Goal: Task Accomplishment & Management: Use online tool/utility

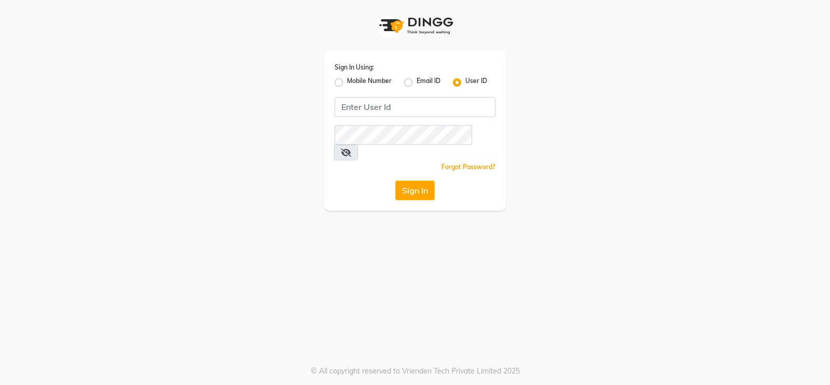
type input "T"
type input "tasselsalon"
click at [417, 180] on button "Sign In" at bounding box center [414, 190] width 39 height 20
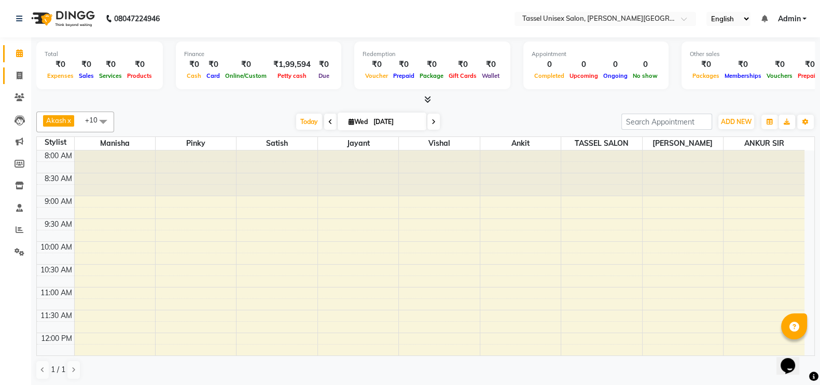
click at [19, 76] on icon at bounding box center [20, 76] width 6 height 8
select select "7177"
select select "service"
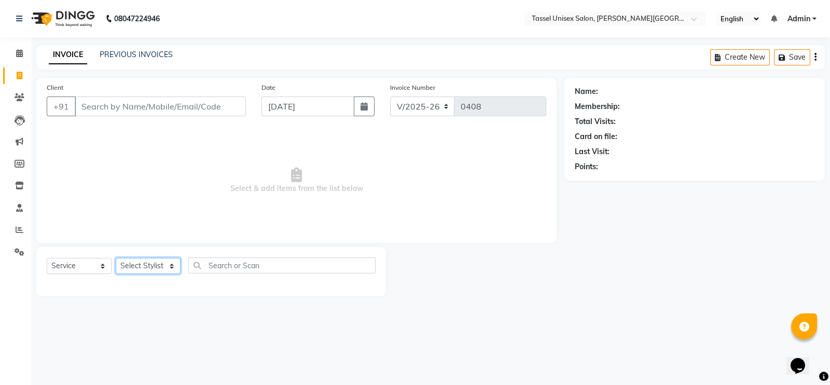
click at [129, 264] on select "Select Stylist Ankit [PERSON_NAME] ANKUR SIR [PERSON_NAME] [PERSON_NAME] MAM [P…" at bounding box center [148, 266] width 65 height 16
select select "61207"
click at [116, 258] on select "Select Stylist Ankit [PERSON_NAME] ANKUR SIR [PERSON_NAME] [PERSON_NAME] MAM [P…" at bounding box center [148, 266] width 65 height 16
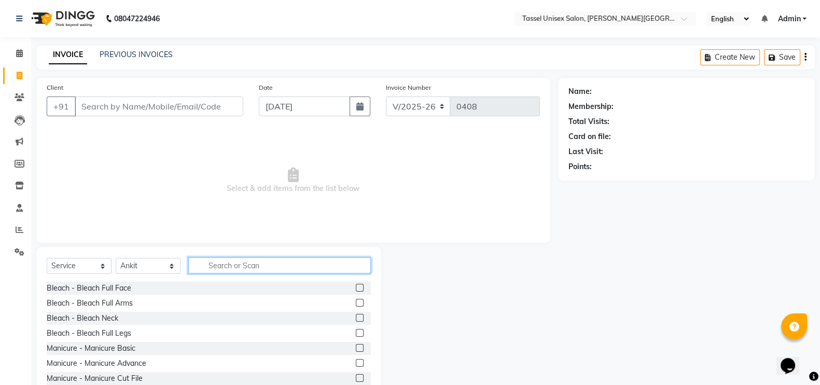
click at [241, 264] on input "text" at bounding box center [279, 265] width 183 height 16
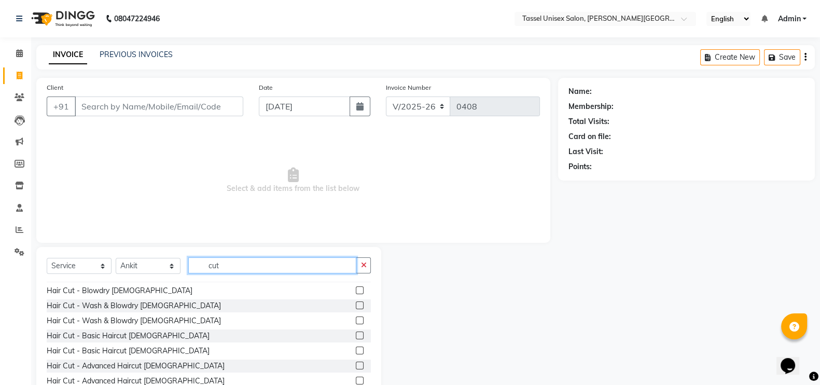
scroll to position [78, 0]
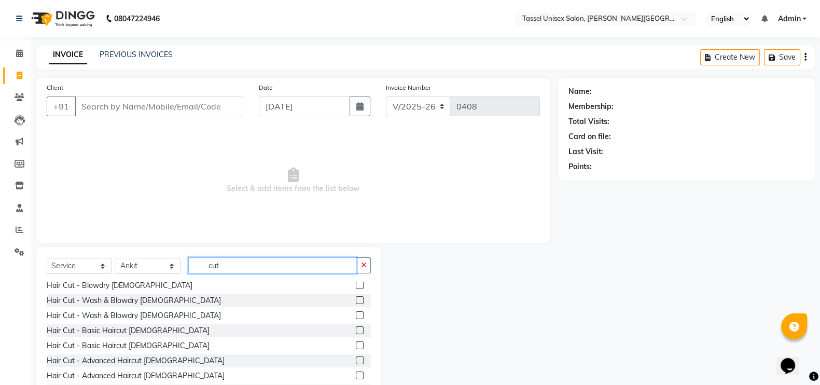
type input "cut"
click at [356, 330] on label at bounding box center [360, 330] width 8 height 8
click at [356, 330] on input "checkbox" at bounding box center [359, 330] width 7 height 7
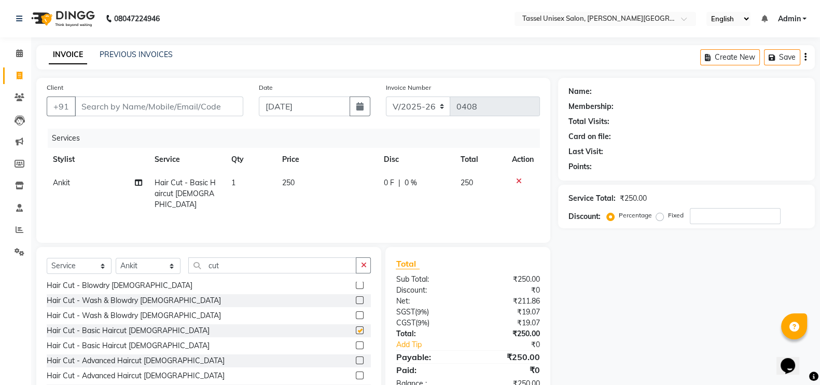
checkbox input "false"
click at [158, 263] on select "Select Stylist Ankit [PERSON_NAME] ANKUR SIR [PERSON_NAME] [PERSON_NAME] MAM [P…" at bounding box center [148, 266] width 65 height 16
select select "87773"
click at [116, 258] on select "Select Stylist Ankit [PERSON_NAME] ANKUR SIR [PERSON_NAME] [PERSON_NAME] MAM [P…" at bounding box center [148, 266] width 65 height 16
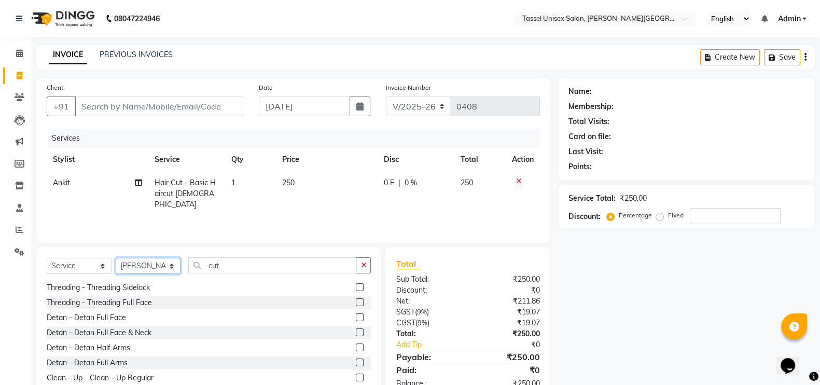
scroll to position [337, 0]
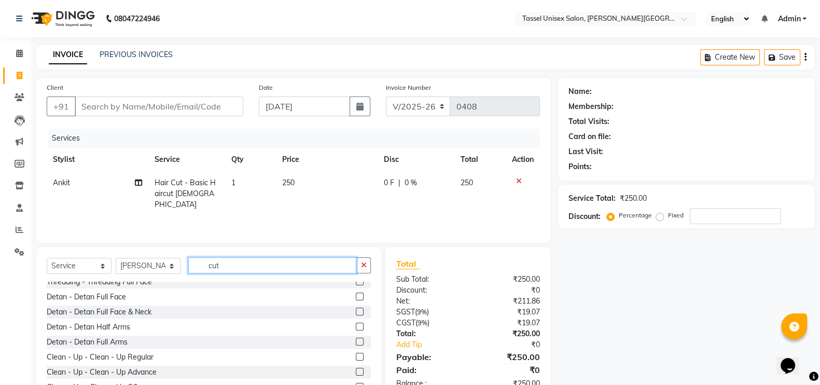
click at [252, 263] on input "cut" at bounding box center [272, 265] width 168 height 16
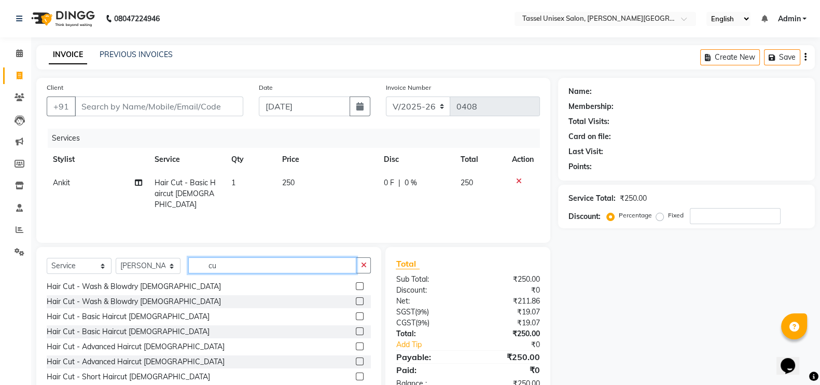
scroll to position [166, 0]
type input "cut"
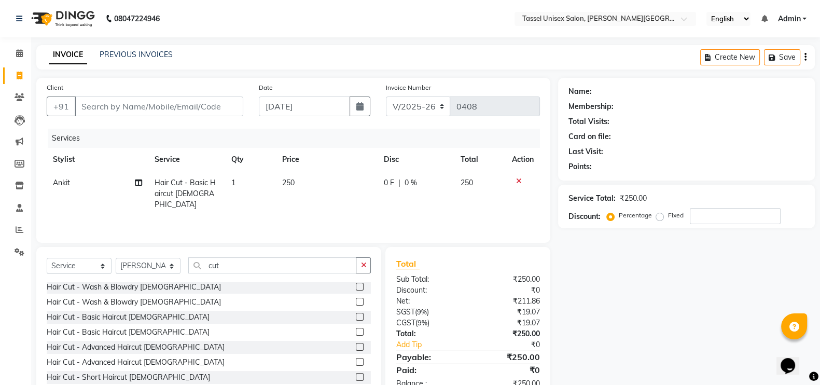
click at [356, 315] on label at bounding box center [360, 317] width 8 height 8
click at [356, 315] on input "checkbox" at bounding box center [359, 317] width 7 height 7
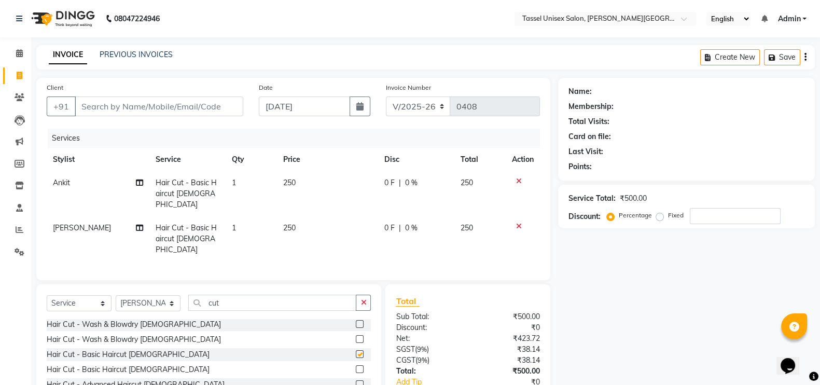
checkbox input "false"
click at [153, 295] on select "Select Stylist Ankit [PERSON_NAME] ANKUR SIR [PERSON_NAME] [PERSON_NAME] MAM [P…" at bounding box center [148, 303] width 65 height 16
select select "60205"
click at [116, 295] on select "Select Stylist Ankit [PERSON_NAME] ANKUR SIR [PERSON_NAME] [PERSON_NAME] MAM [P…" at bounding box center [148, 303] width 65 height 16
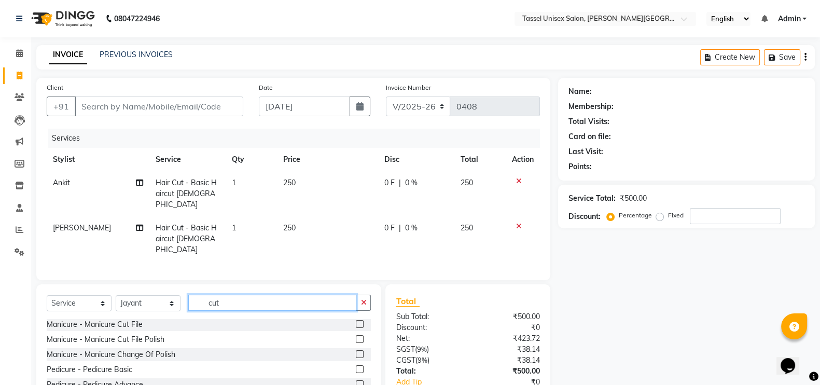
click at [236, 295] on input "cut" at bounding box center [272, 303] width 168 height 16
type input "cut"
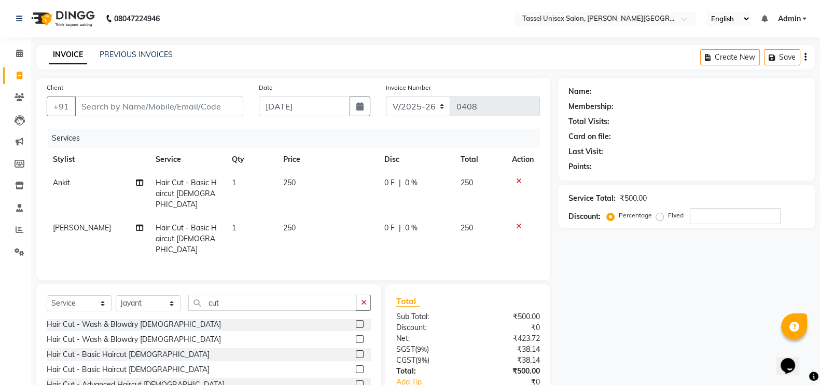
click at [356, 380] on label at bounding box center [360, 384] width 8 height 8
click at [356, 381] on input "checkbox" at bounding box center [359, 384] width 7 height 7
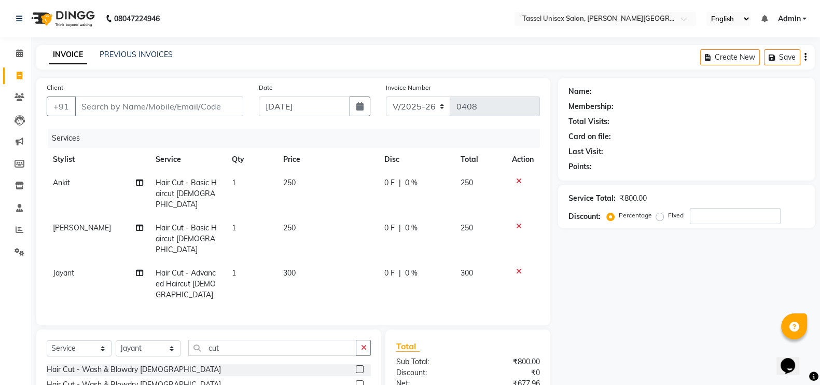
checkbox input "false"
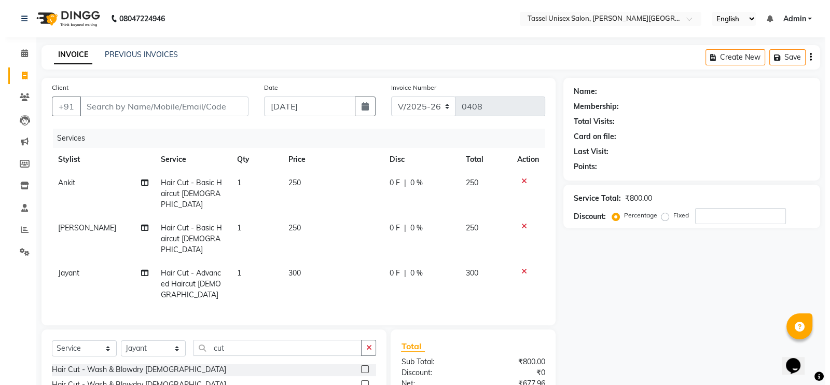
scroll to position [91, 0]
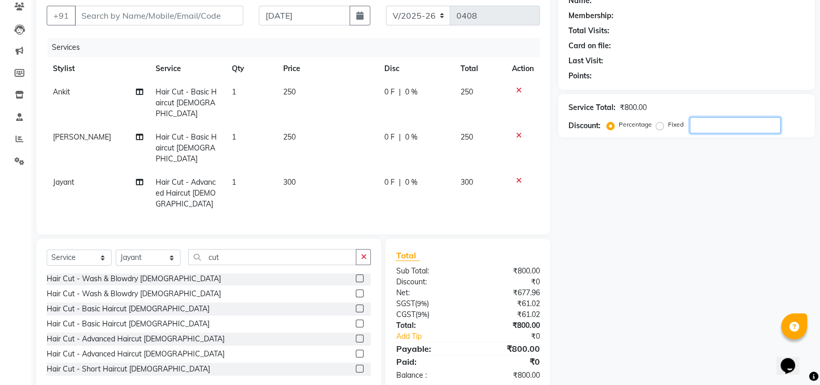
click at [702, 128] on input "number" at bounding box center [735, 125] width 91 height 16
type input "10"
click at [147, 16] on input "Client" at bounding box center [159, 16] width 169 height 20
click at [122, 14] on input "Client" at bounding box center [159, 16] width 169 height 20
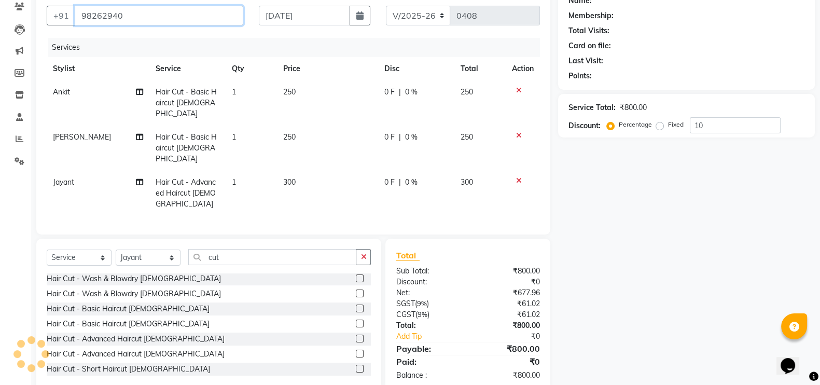
type input "982629400"
type input "0"
type input "9826294000"
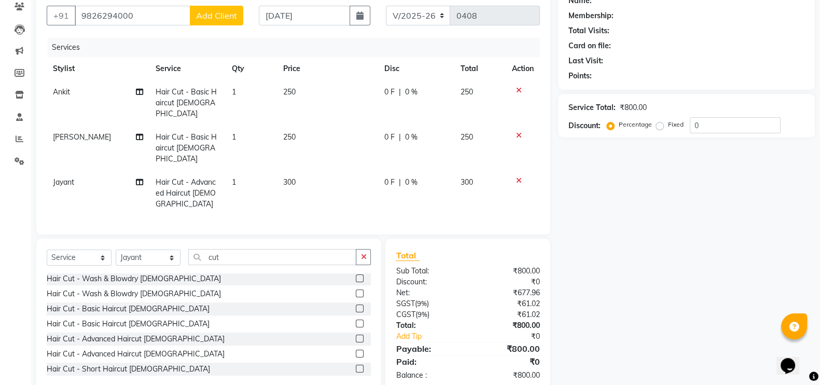
click at [218, 18] on span "Add Client" at bounding box center [216, 15] width 41 height 10
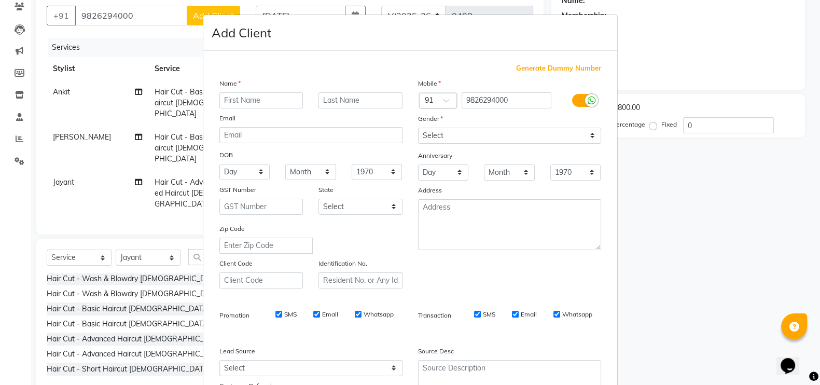
click at [214, 17] on div "Add Client" at bounding box center [410, 33] width 414 height 36
click at [266, 97] on input "text" at bounding box center [266, 100] width 84 height 16
type input "[PERSON_NAME]"
click at [334, 99] on input "text" at bounding box center [366, 100] width 84 height 16
type input "ARORA"
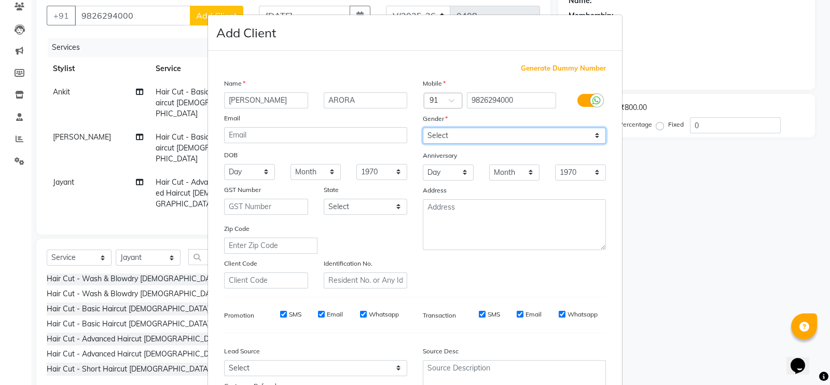
click at [437, 135] on select "Select [DEMOGRAPHIC_DATA] [DEMOGRAPHIC_DATA] Other Prefer Not To Say" at bounding box center [514, 136] width 183 height 16
select select "[DEMOGRAPHIC_DATA]"
click at [423, 128] on select "Select [DEMOGRAPHIC_DATA] [DEMOGRAPHIC_DATA] Other Prefer Not To Say" at bounding box center [514, 136] width 183 height 16
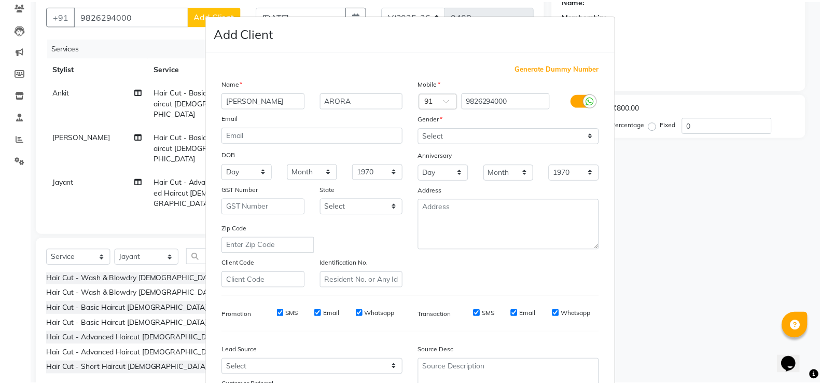
scroll to position [100, 0]
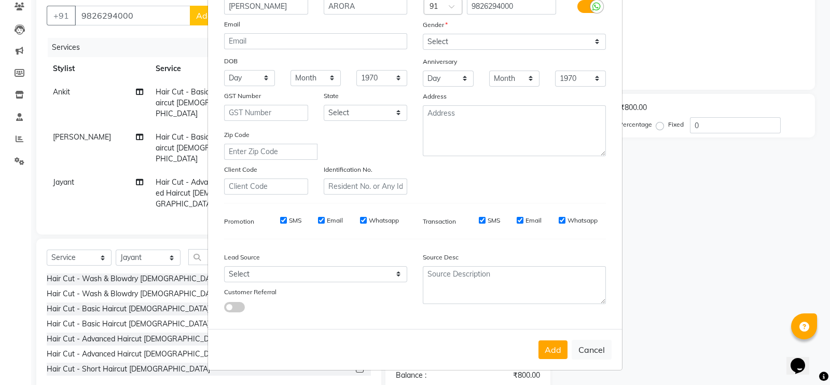
click at [550, 348] on button "Add" at bounding box center [552, 349] width 29 height 19
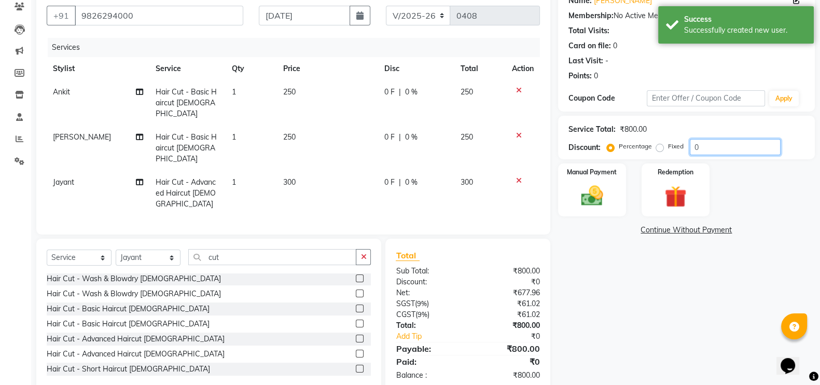
click at [711, 150] on input "0" at bounding box center [735, 147] width 91 height 16
type input "10"
click at [587, 211] on div "Manual Payment" at bounding box center [592, 189] width 68 height 53
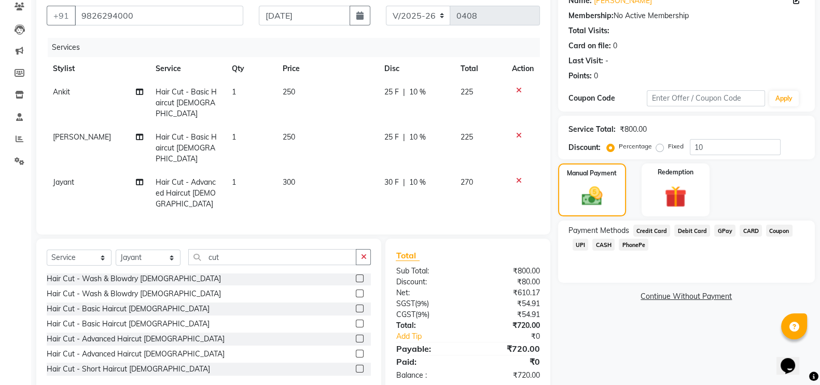
click at [579, 248] on span "UPI" at bounding box center [581, 245] width 16 height 12
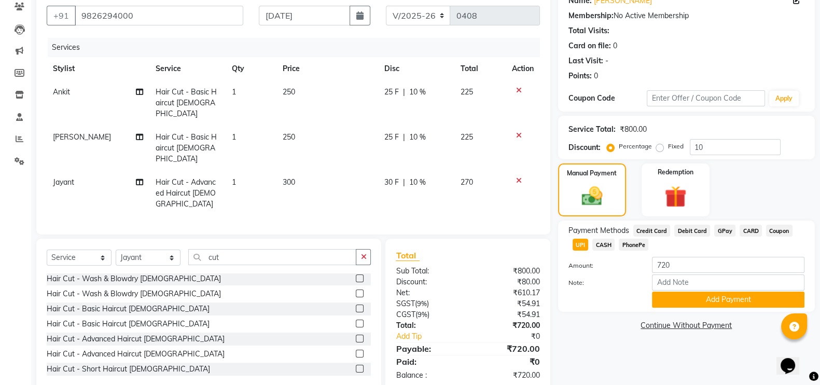
click at [760, 302] on button "Add Payment" at bounding box center [728, 299] width 152 height 16
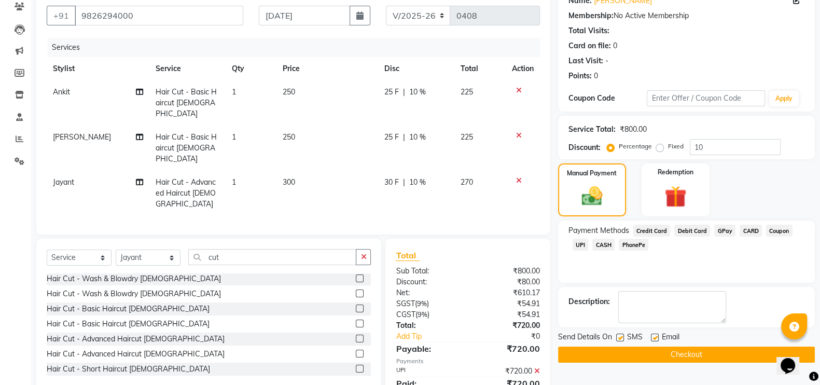
click at [747, 353] on button "Checkout" at bounding box center [686, 354] width 257 height 16
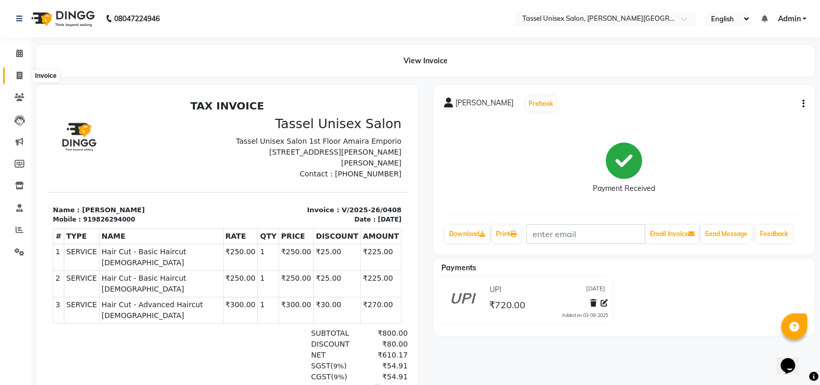
click at [17, 78] on icon at bounding box center [20, 76] width 6 height 8
select select "service"
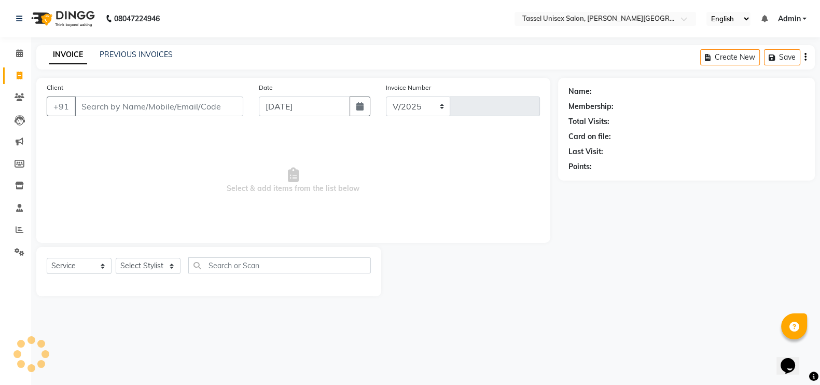
select select "7177"
type input "0409"
click at [133, 268] on select "Select Stylist Ankit [PERSON_NAME] ANKUR SIR [PERSON_NAME] [PERSON_NAME] MAM [P…" at bounding box center [148, 266] width 65 height 16
select select "60205"
click at [116, 258] on select "Select Stylist Ankit [PERSON_NAME] ANKUR SIR [PERSON_NAME] [PERSON_NAME] MAM [P…" at bounding box center [148, 266] width 65 height 16
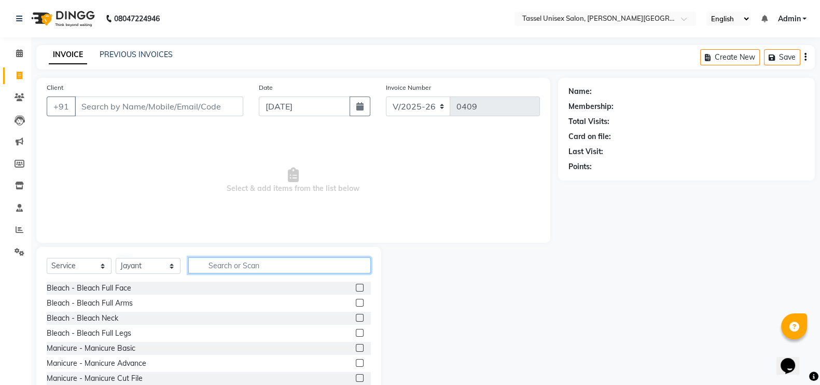
click at [234, 262] on input "text" at bounding box center [279, 265] width 183 height 16
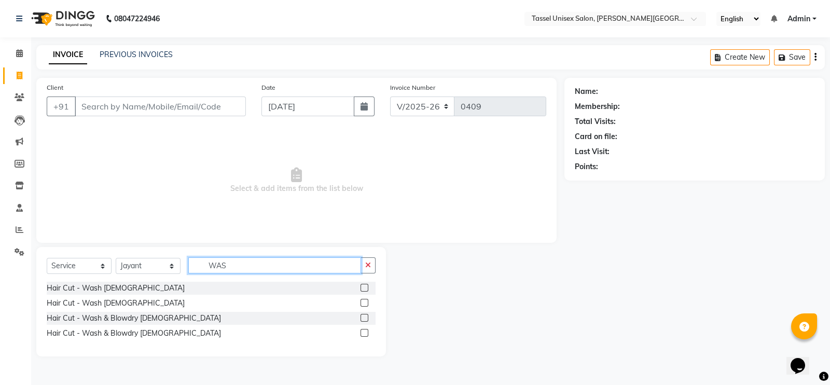
type input "WAS"
click at [366, 303] on label at bounding box center [364, 303] width 8 height 8
click at [366, 303] on input "checkbox" at bounding box center [363, 303] width 7 height 7
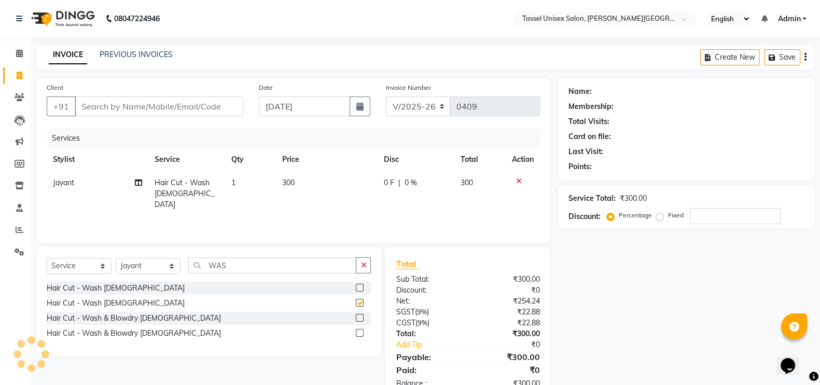
checkbox input "false"
click at [286, 182] on span "300" at bounding box center [288, 182] width 12 height 9
select select "60205"
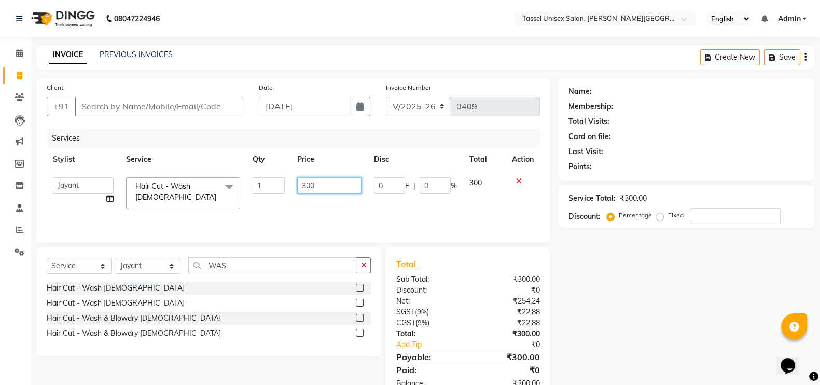
click at [305, 186] on input "300" at bounding box center [329, 185] width 65 height 16
type input "200"
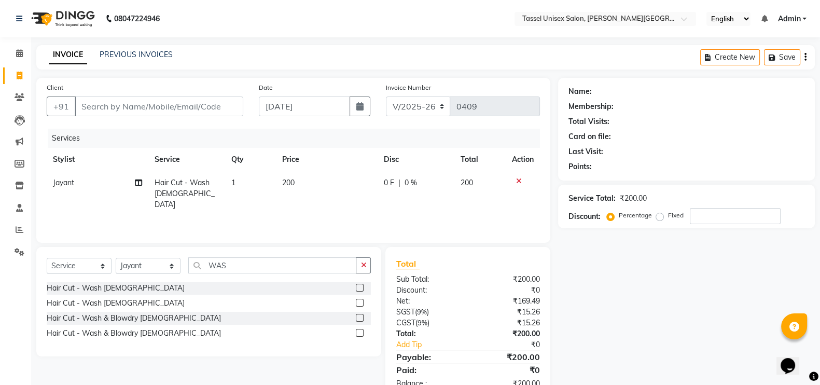
click at [602, 290] on div "Name: Membership: Total Visits: Card on file: Last Visit: Points: Service Total…" at bounding box center [690, 239] width 264 height 322
